Goal: Check status: Check status

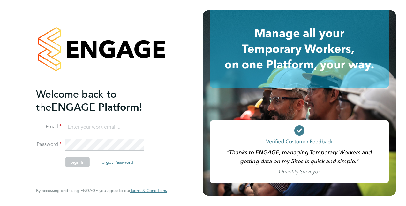
type input "[PERSON_NAME][EMAIL_ADDRESS][DOMAIN_NAME]"
click at [95, 131] on input "[PERSON_NAME][EMAIL_ADDRESS][DOMAIN_NAME]" at bounding box center [104, 126] width 79 height 11
click at [67, 158] on button "Sign In" at bounding box center [77, 162] width 24 height 10
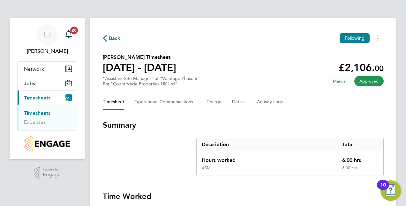
click at [302, 101] on div "Timesheet Operational Communications Charge Details Activity Logs" at bounding box center [243, 101] width 281 height 15
click at [41, 112] on link "Timesheets" at bounding box center [37, 113] width 26 height 6
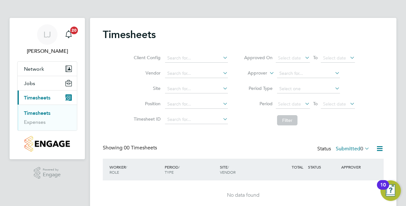
click at [363, 146] on icon at bounding box center [363, 148] width 0 height 9
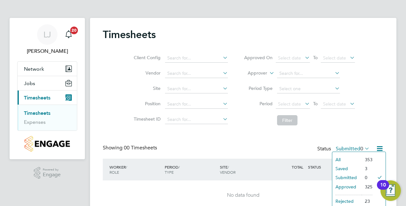
click at [349, 186] on li "Approved" at bounding box center [346, 186] width 29 height 9
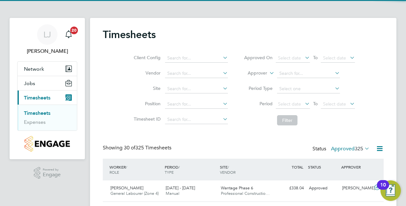
click at [372, 115] on div "Client Config Vendor Site Position Timesheet ID Approved On Select date To Sele…" at bounding box center [243, 87] width 281 height 81
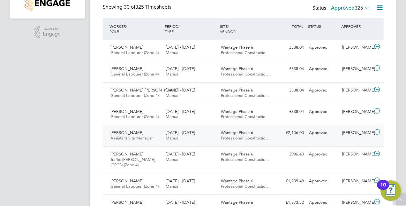
click at [376, 132] on icon at bounding box center [377, 131] width 8 height 5
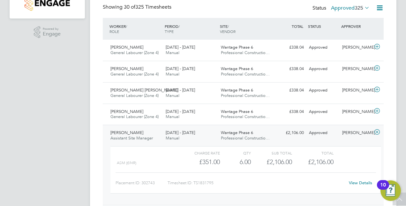
click at [379, 131] on icon at bounding box center [377, 131] width 8 height 5
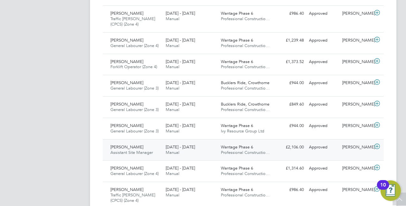
click at [377, 146] on icon at bounding box center [377, 146] width 8 height 5
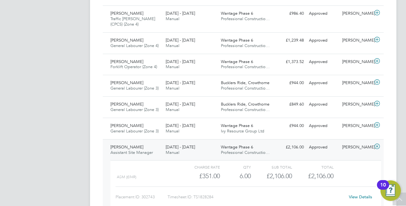
click at [375, 144] on icon at bounding box center [377, 146] width 8 height 5
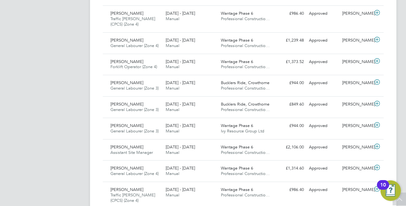
click at [398, 82] on div "LJ Liam Jones Notifications 20 Applications: Network Team Members Sites Jobs Va…" at bounding box center [203, 160] width 406 height 883
